Goal: Task Accomplishment & Management: Manage account settings

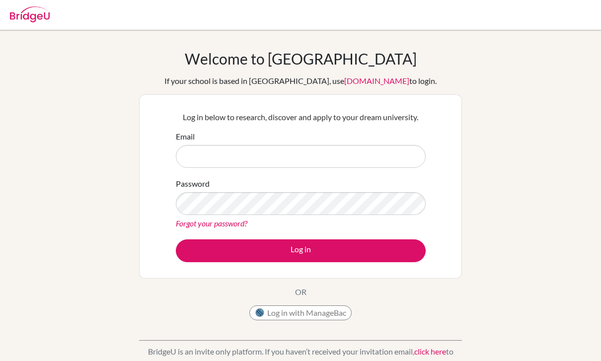
scroll to position [20, 0]
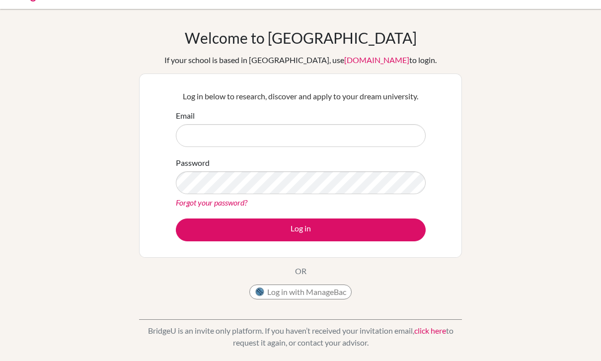
click at [358, 137] on input "Email" at bounding box center [301, 136] width 250 height 23
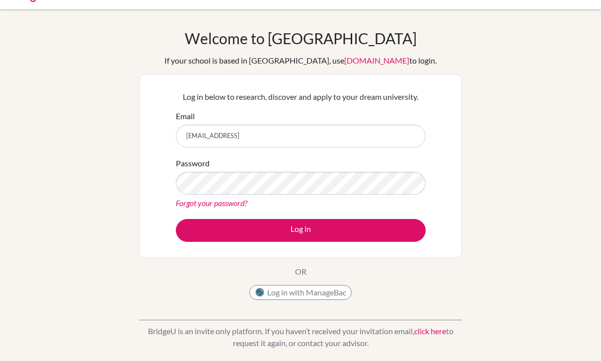
click at [503, 82] on div "Welcome to BridgeU If your school is based in China, use app.bridge-u.com.cn to…" at bounding box center [300, 191] width 601 height 325
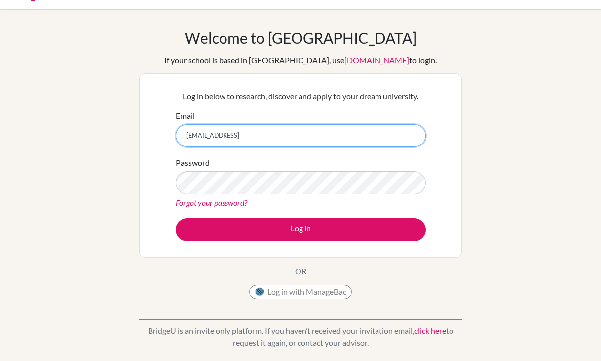
click at [350, 133] on input "fatimah5302@emskstudent.ney" at bounding box center [301, 136] width 250 height 23
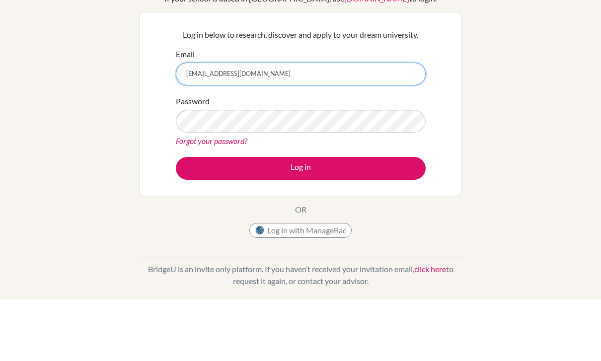
type input "[EMAIL_ADDRESS][DOMAIN_NAME]"
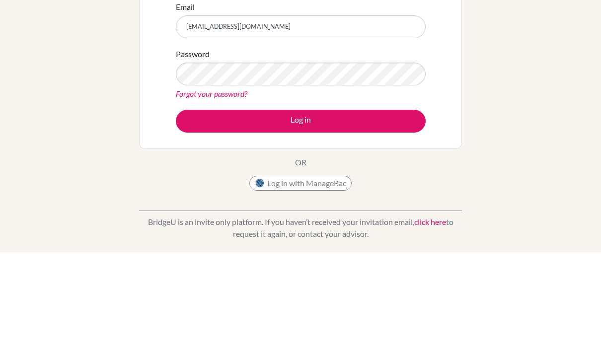
click at [230, 198] on link "Forgot your password?" at bounding box center [212, 202] width 72 height 9
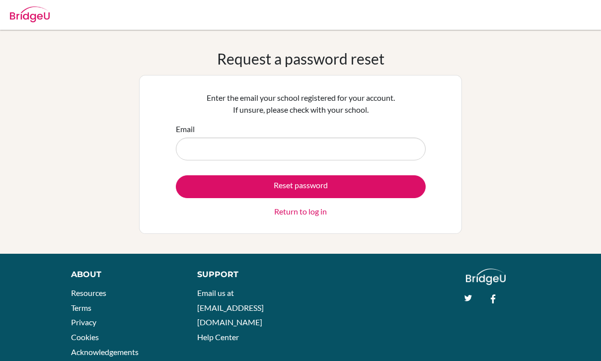
click at [296, 153] on input "Email" at bounding box center [301, 149] width 250 height 23
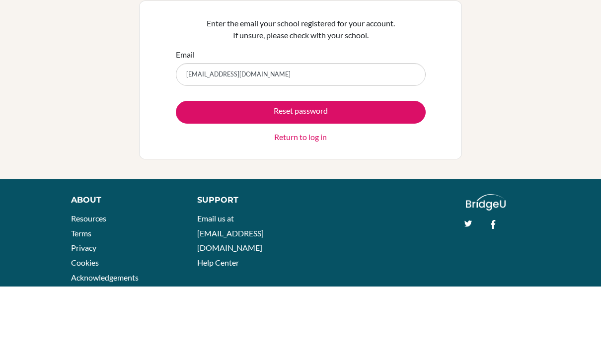
type input "[EMAIL_ADDRESS][DOMAIN_NAME]"
click at [213, 175] on button "Reset password" at bounding box center [301, 186] width 250 height 23
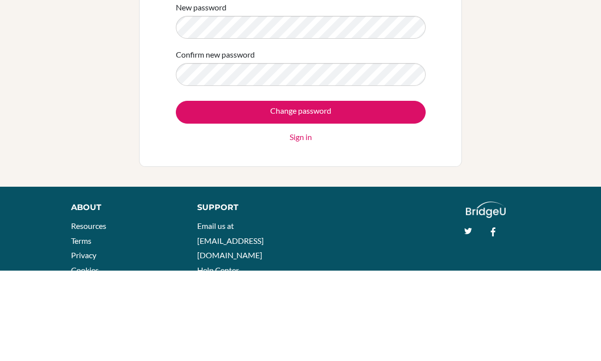
click at [334, 191] on input "Change password" at bounding box center [301, 202] width 250 height 23
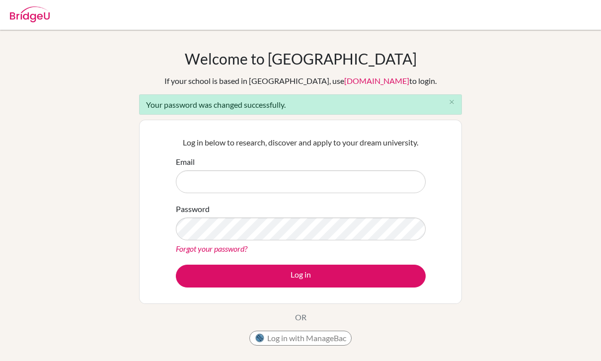
scroll to position [91, 0]
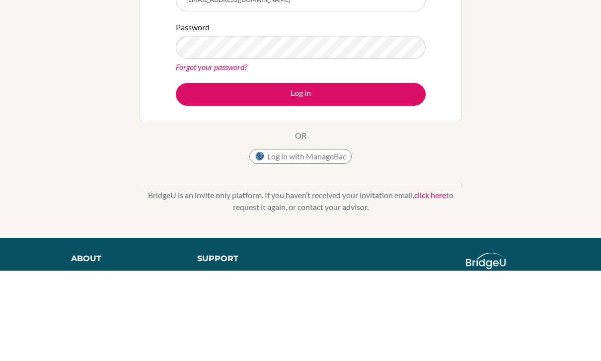
type input "[EMAIL_ADDRESS][DOMAIN_NAME]"
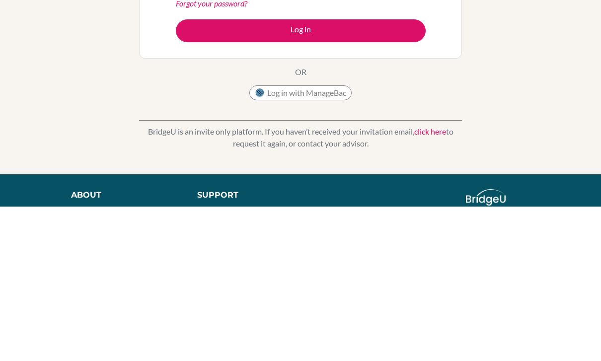
click at [336, 174] on button "Log in" at bounding box center [301, 185] width 250 height 23
